Goal: Information Seeking & Learning: Learn about a topic

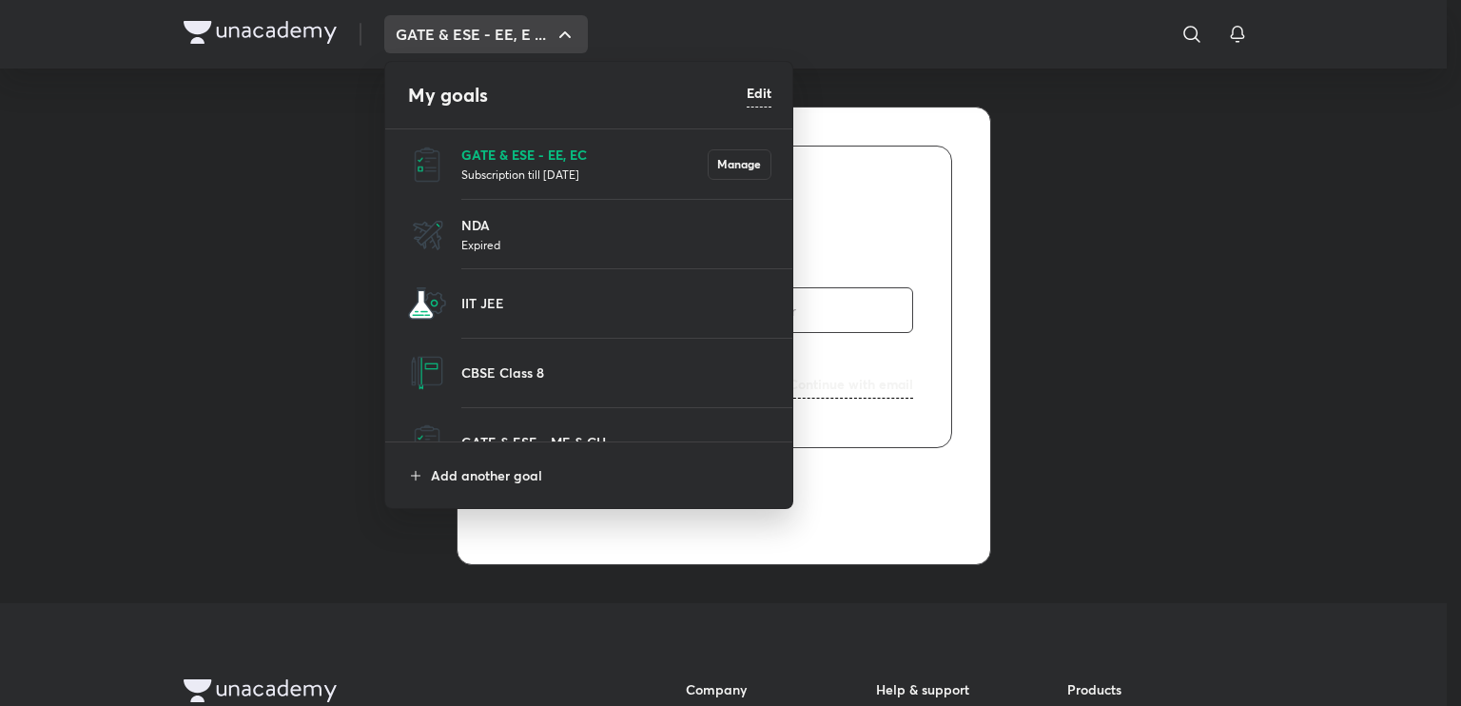
click at [480, 153] on p "GATE & ESE - EE, EC" at bounding box center [584, 155] width 246 height 20
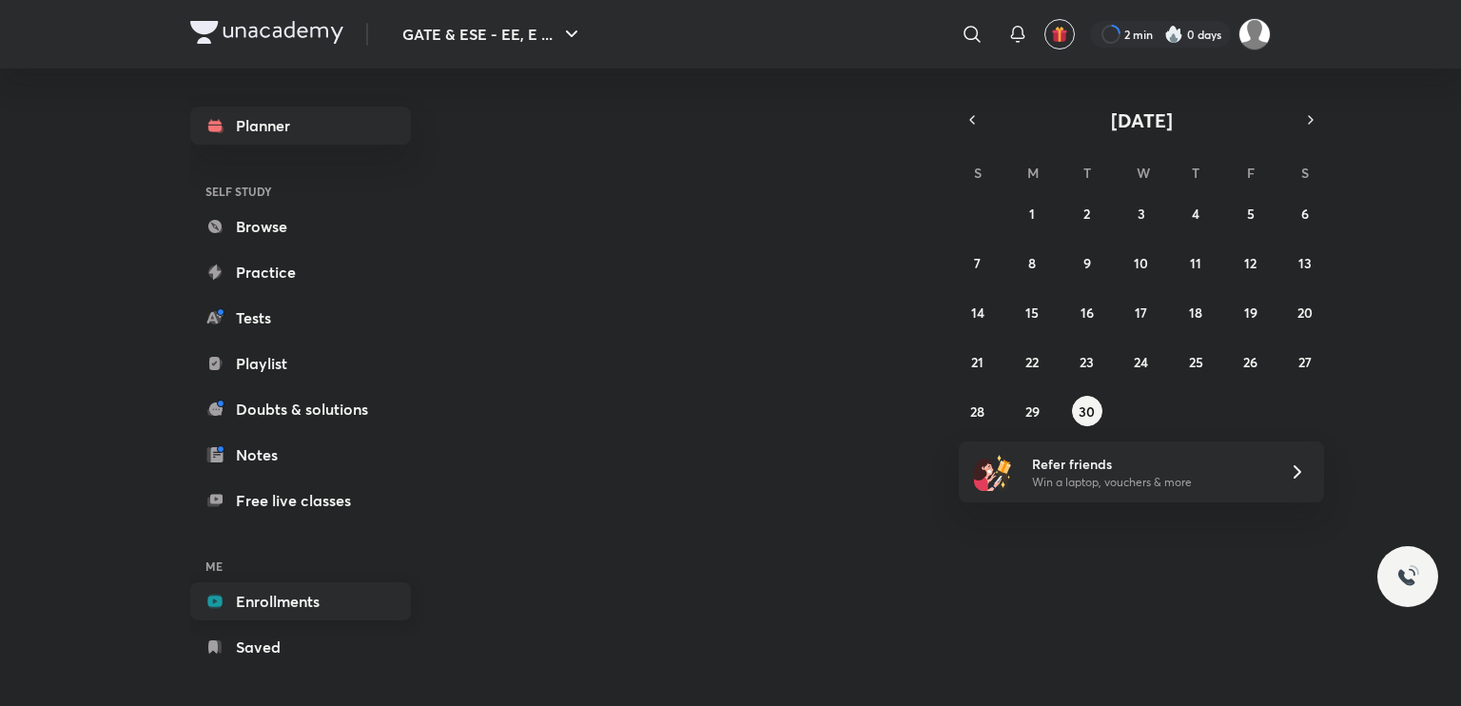
click at [301, 599] on link "Enrollments" at bounding box center [300, 601] width 221 height 38
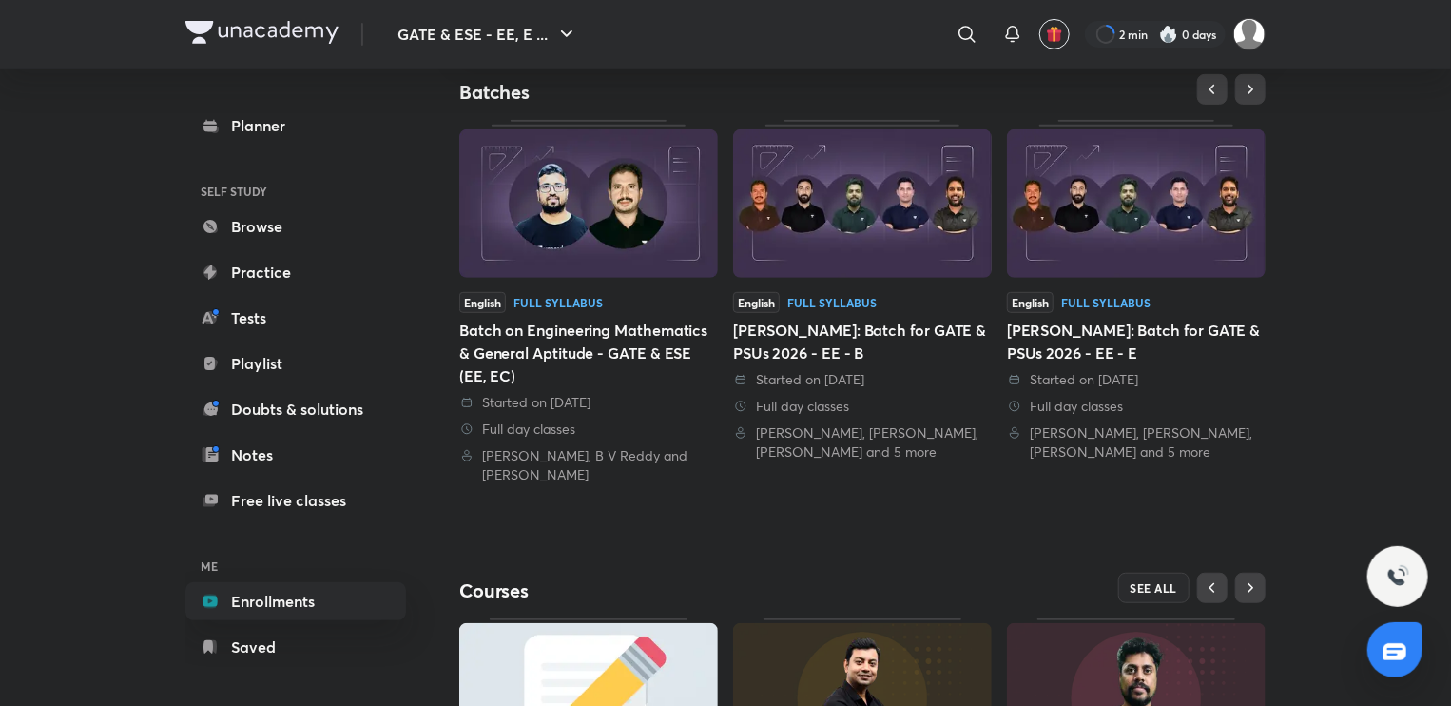
scroll to position [647, 0]
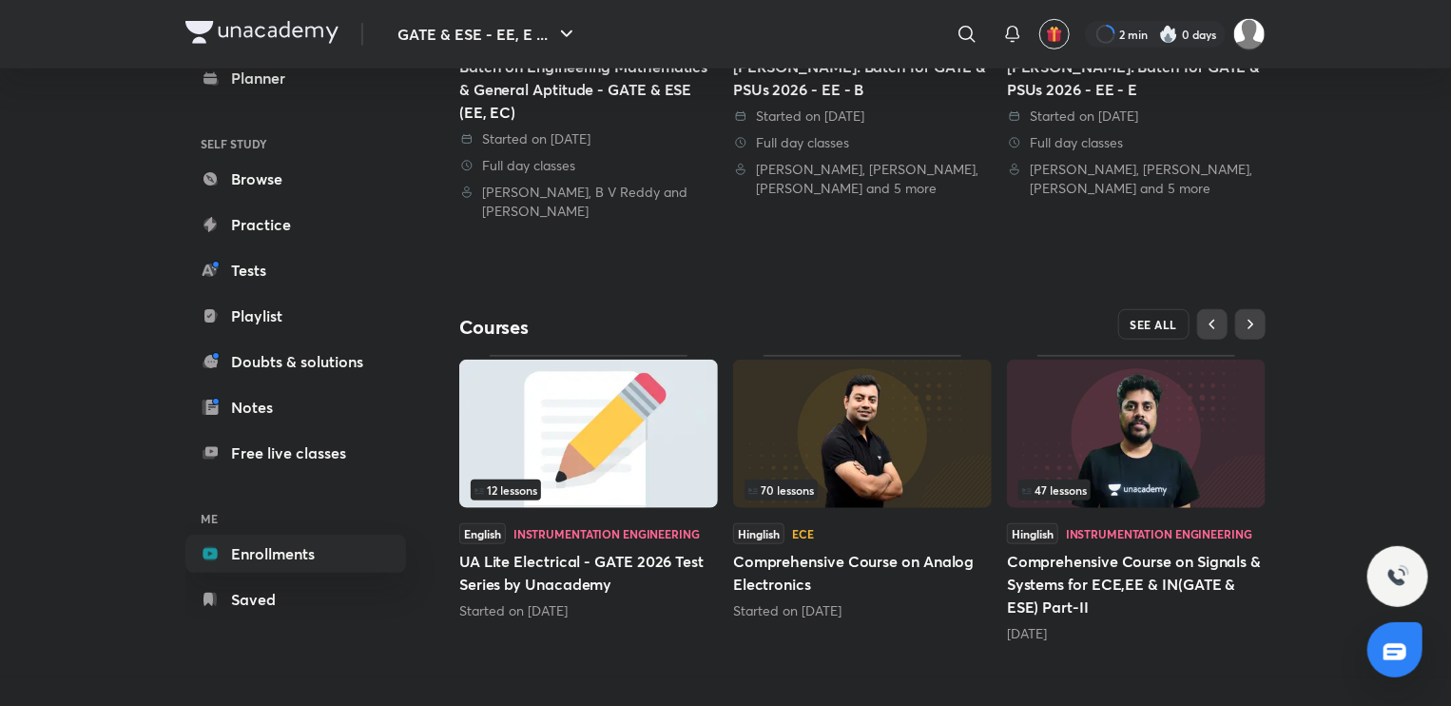
click at [1170, 321] on span "SEE ALL" at bounding box center [1155, 324] width 48 height 13
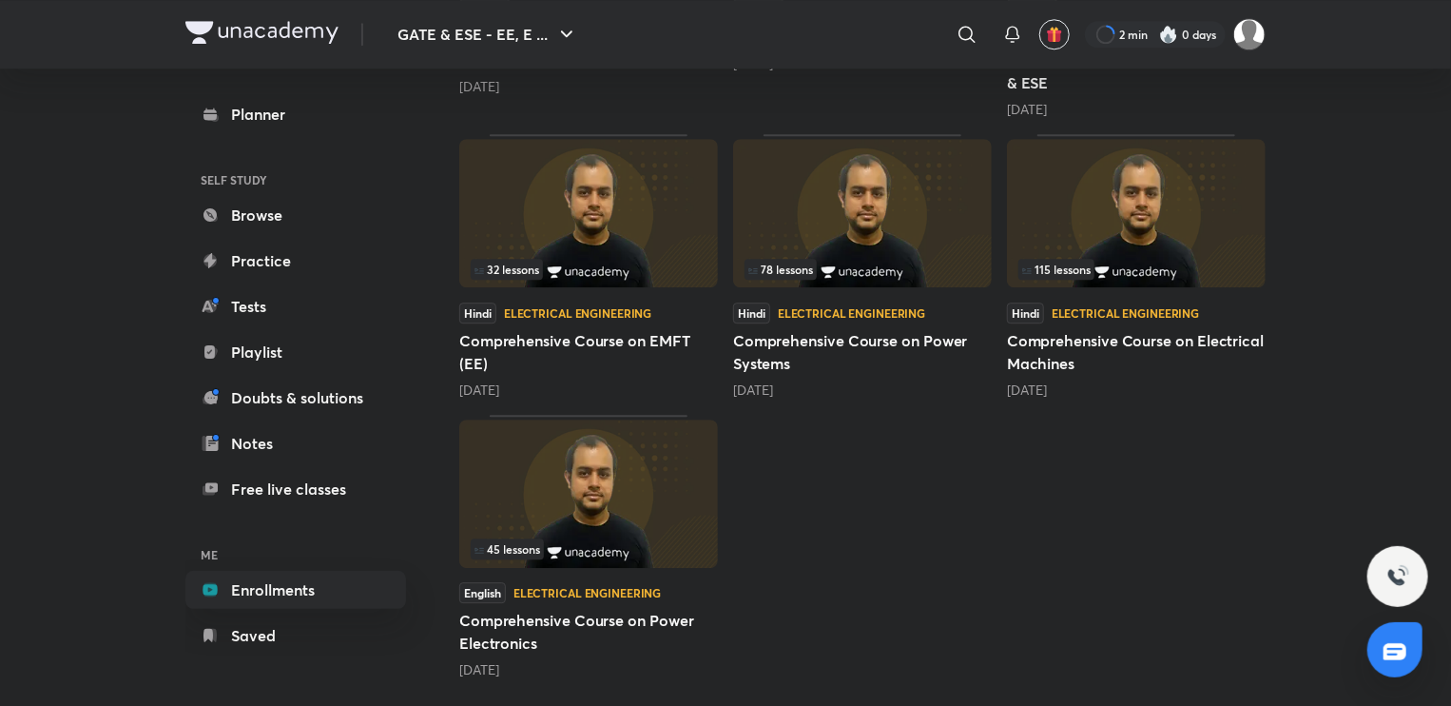
scroll to position [2540, 0]
click at [636, 223] on img at bounding box center [588, 212] width 259 height 148
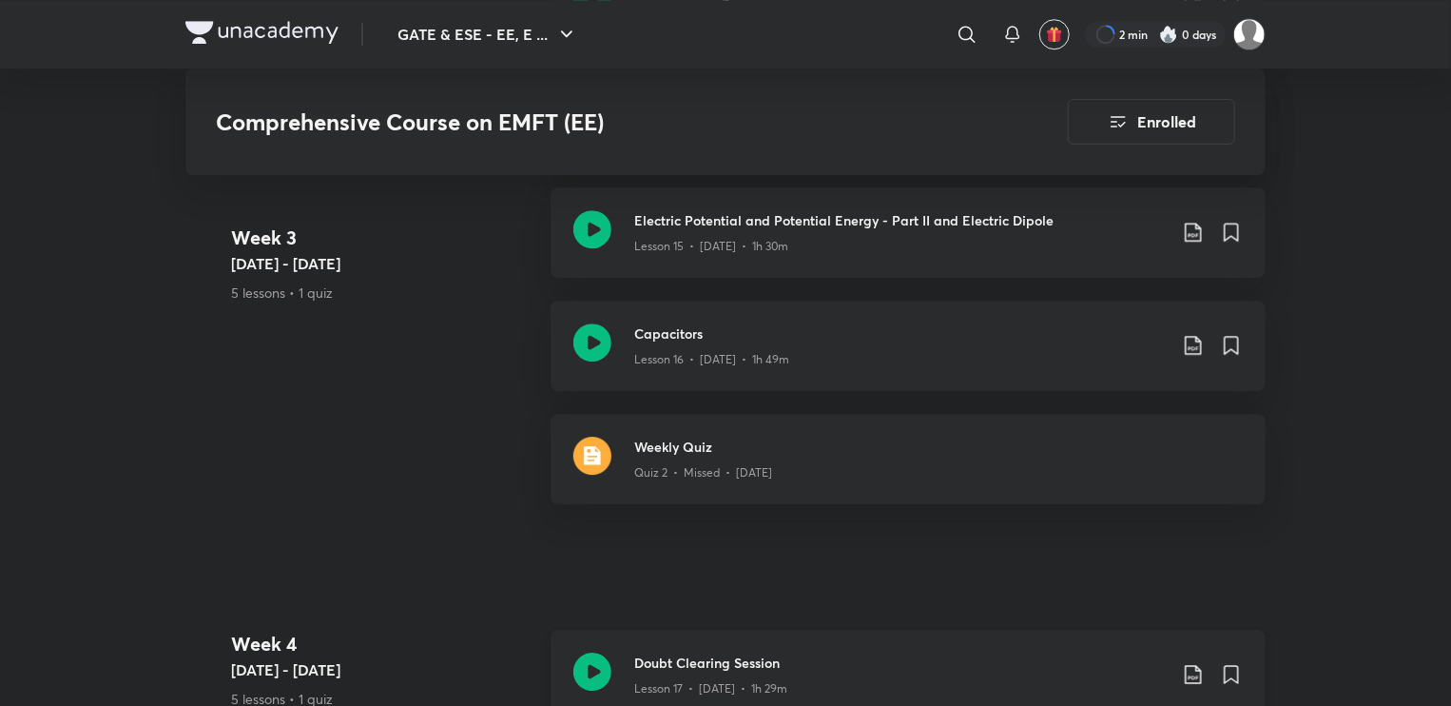
scroll to position [3138, 0]
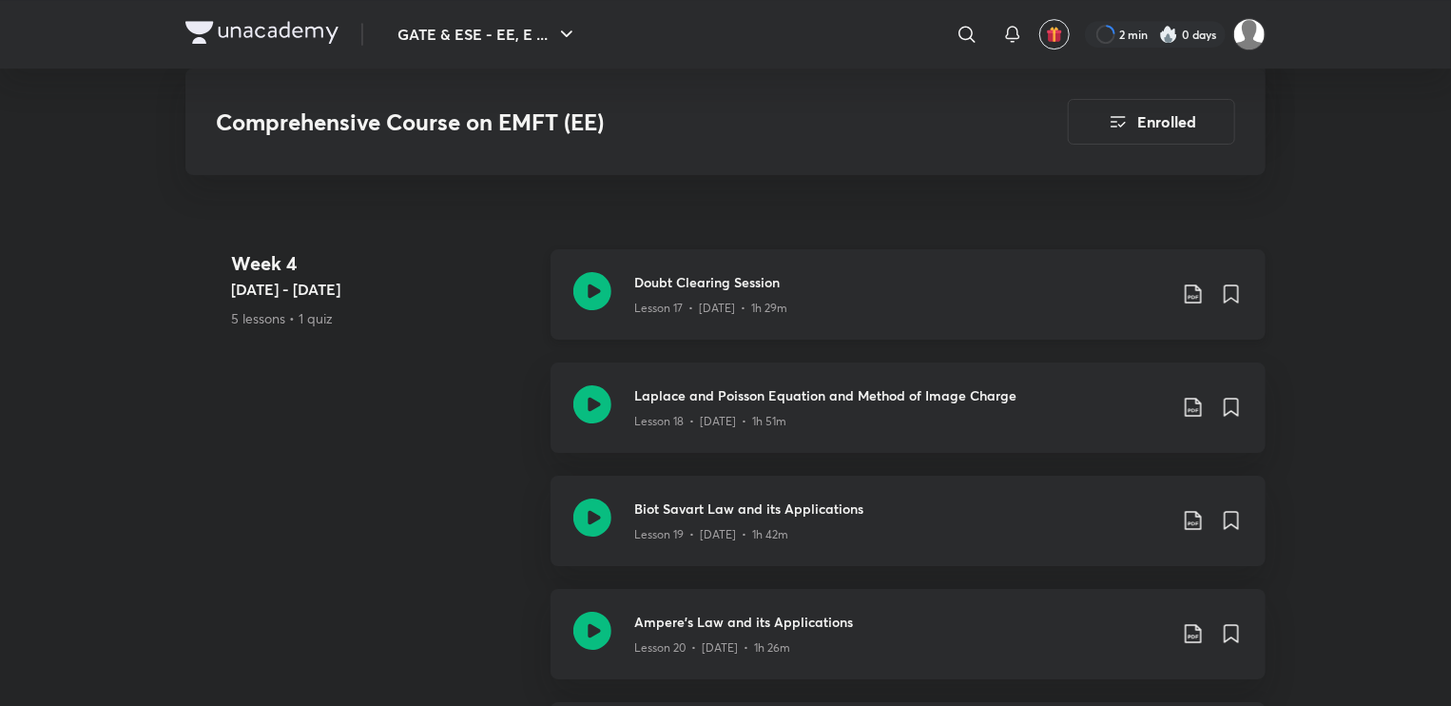
click at [593, 289] on icon at bounding box center [592, 291] width 38 height 38
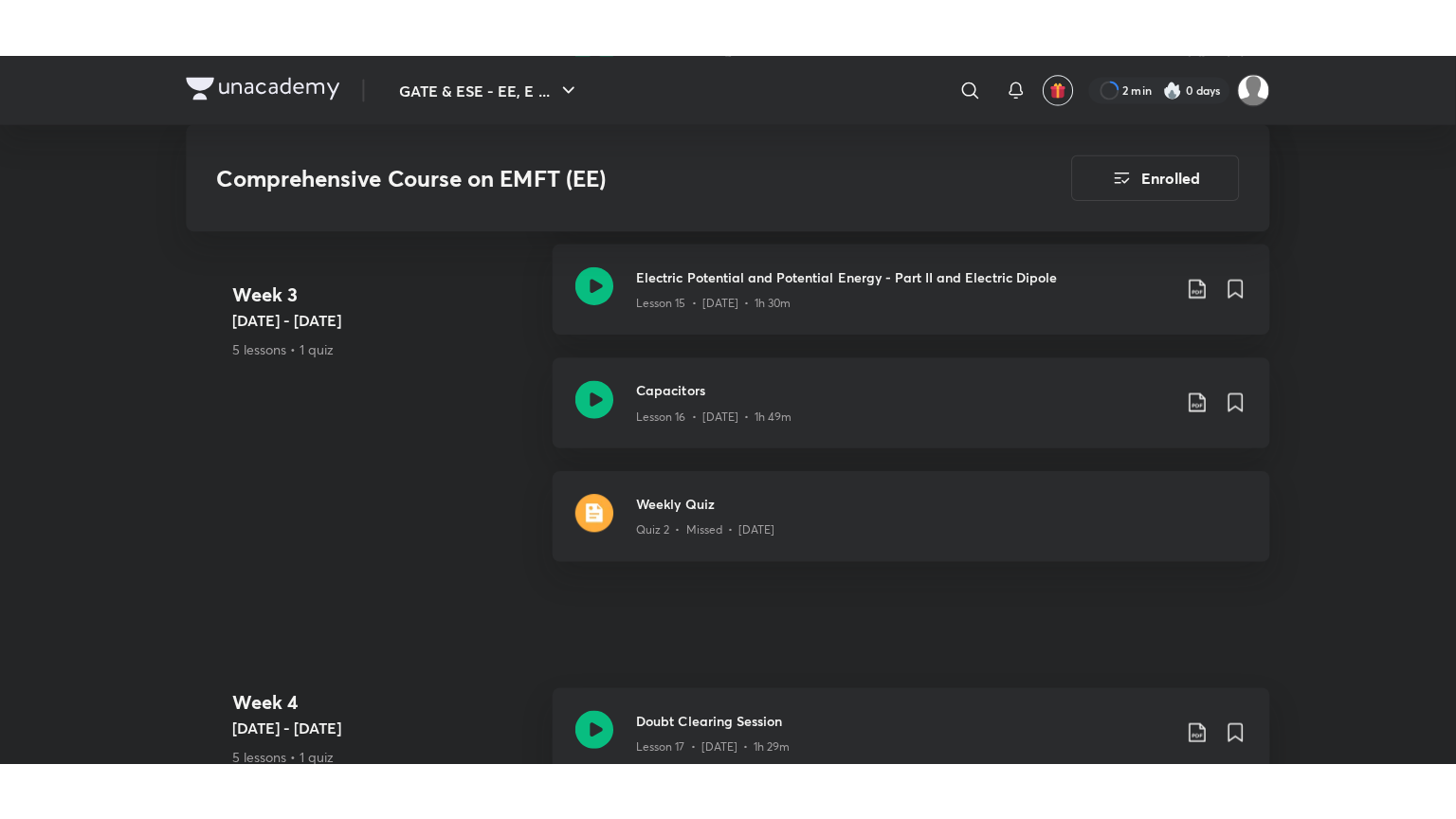
scroll to position [3127, 0]
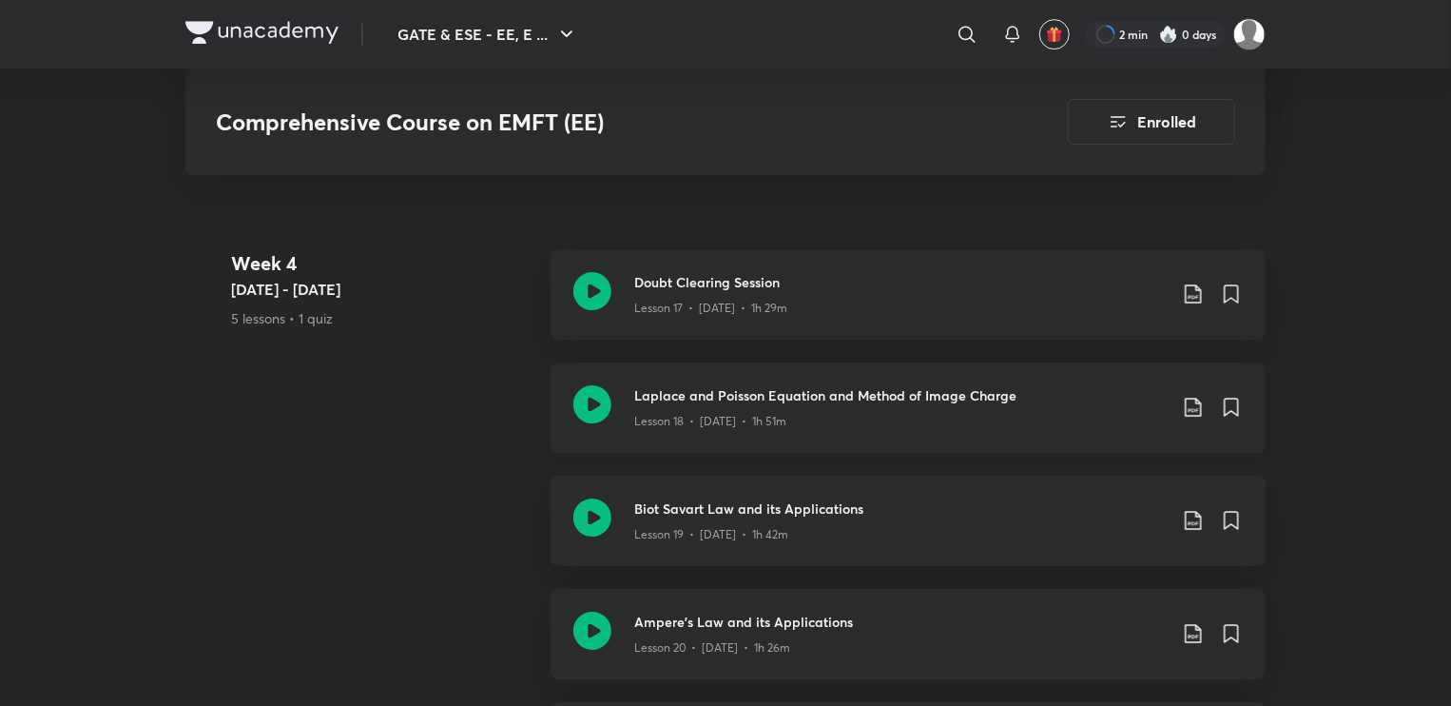
click at [586, 394] on icon at bounding box center [592, 404] width 38 height 38
